Goal: Navigation & Orientation: Understand site structure

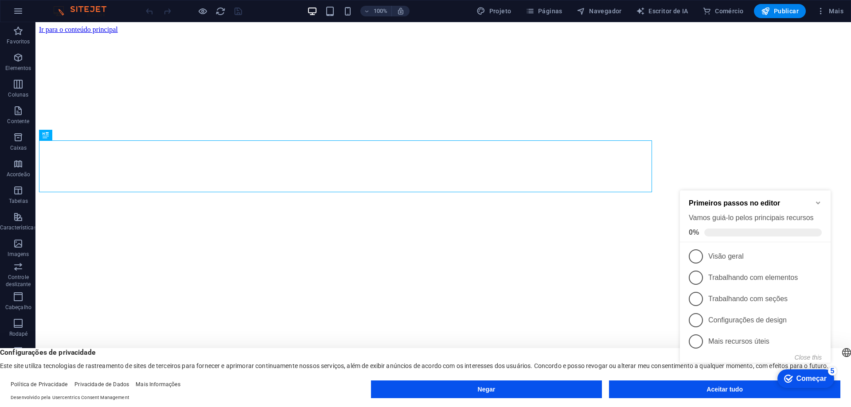
click at [816, 200] on icon "Minimize checklist" at bounding box center [818, 203] width 7 height 7
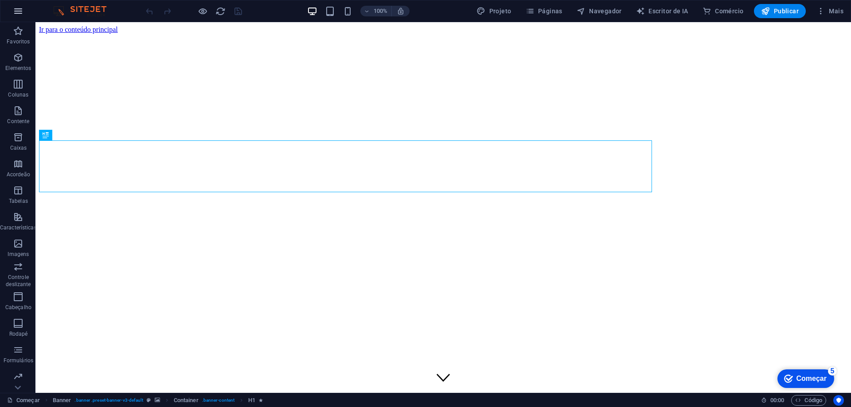
click at [19, 10] on icon "button" at bounding box center [18, 11] width 11 height 11
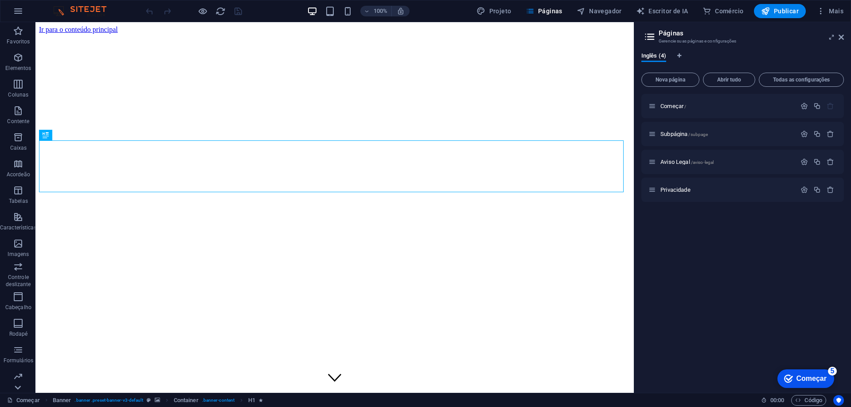
click at [16, 387] on icon at bounding box center [18, 388] width 6 height 4
click at [16, 387] on div "Favoritos Elementos Colunas Contente Caixas Acordeão Tabelas Características Im…" at bounding box center [17, 207] width 35 height 371
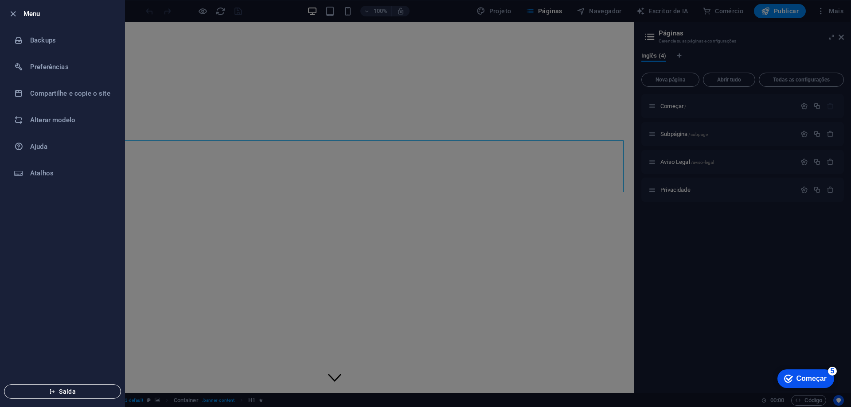
click at [57, 395] on span "Saída" at bounding box center [63, 391] width 102 height 7
